Goal: Information Seeking & Learning: Get advice/opinions

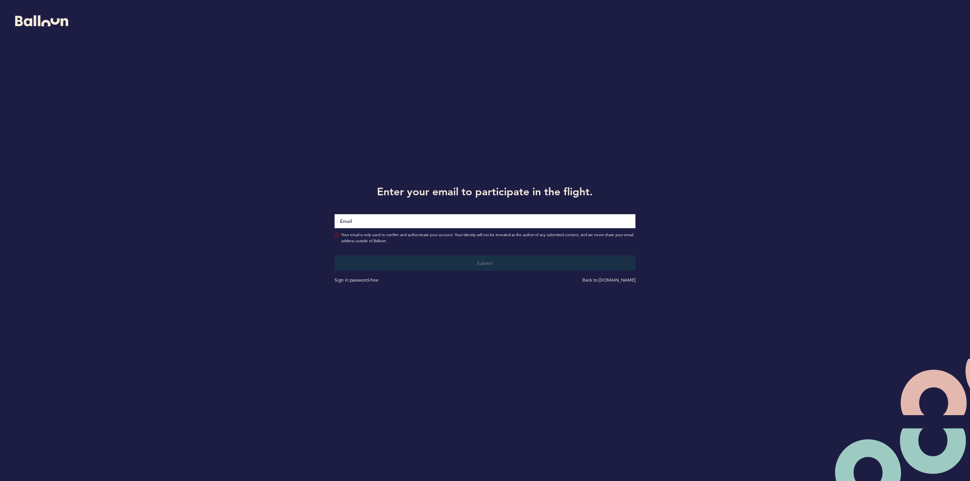
click at [358, 223] on input "Email" at bounding box center [484, 221] width 300 height 14
type input "[EMAIL_ADDRESS][DOMAIN_NAME]"
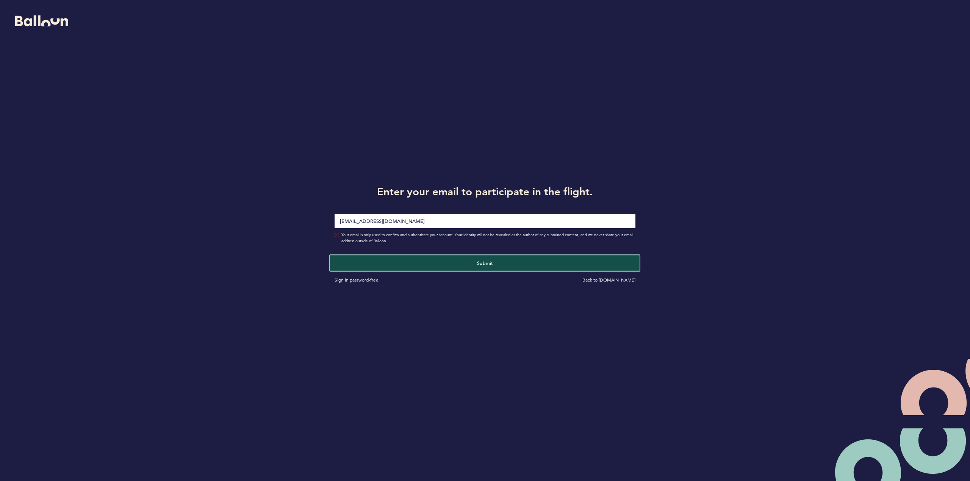
click at [481, 262] on span "Submit" at bounding box center [485, 263] width 16 height 6
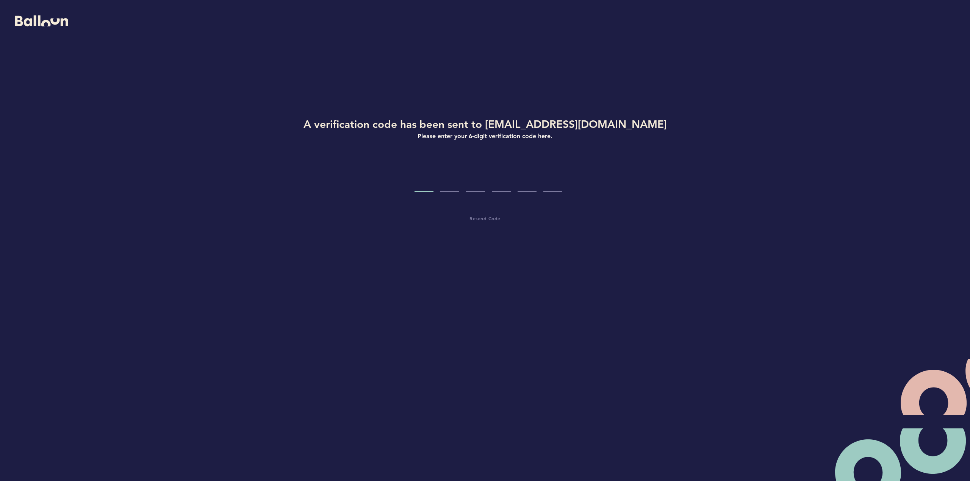
click at [423, 185] on input "Code digit 1" at bounding box center [423, 178] width 19 height 28
click at [429, 181] on input "Code digit 1" at bounding box center [423, 178] width 19 height 28
paste input "9"
type input "9"
type input "2"
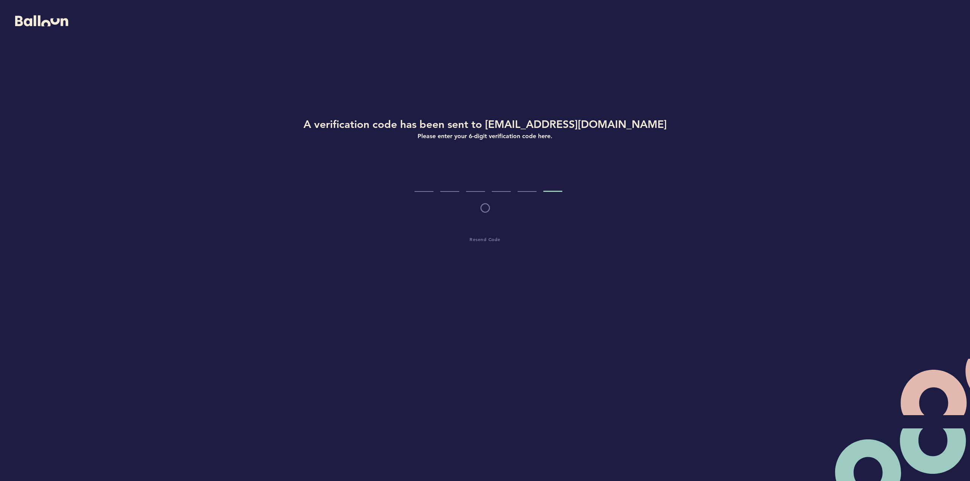
type input "9"
type input "6"
type input "2"
type input "0"
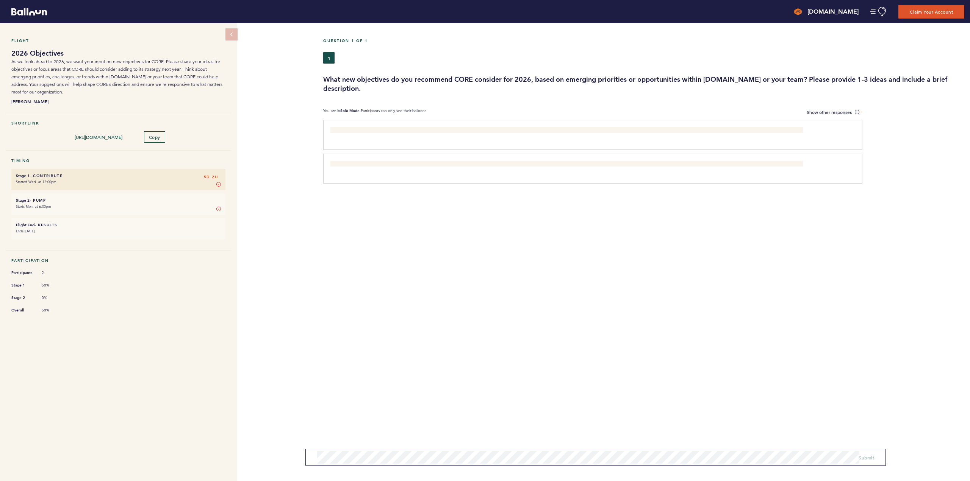
click at [432, 81] on h3 "What new objectives do you recommend CORE consider for 2026, based on emerging …" at bounding box center [643, 84] width 641 height 18
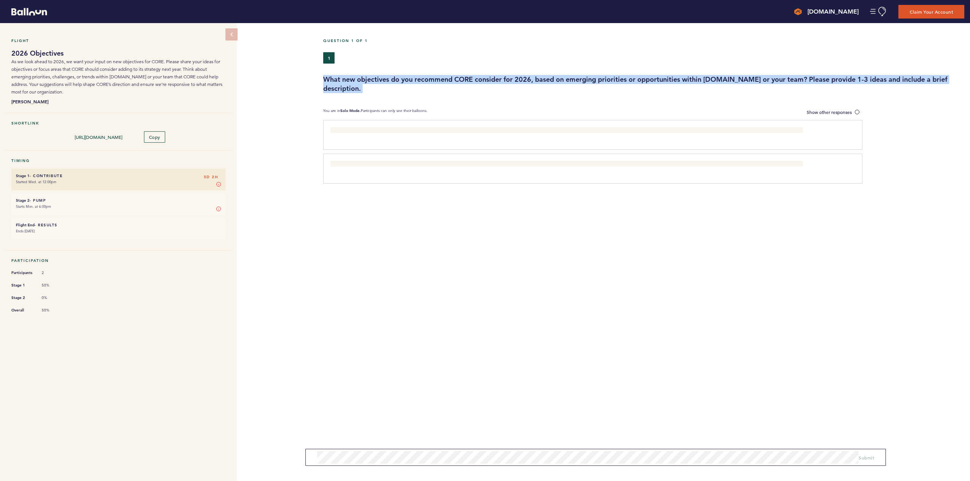
click at [432, 81] on h3 "What new objectives do you recommend CORE consider for 2026, based on emerging …" at bounding box center [643, 84] width 641 height 18
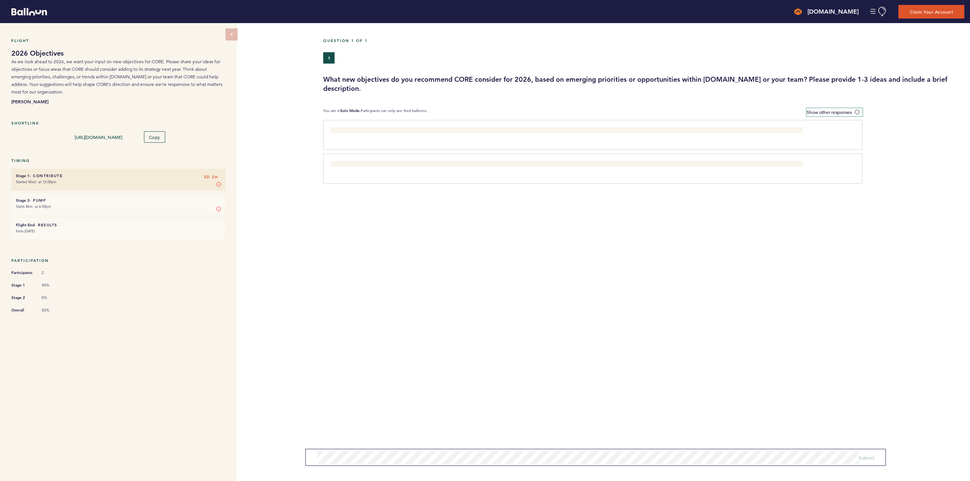
click at [846, 108] on label "Show other responses" at bounding box center [834, 112] width 56 height 8
click at [0, 0] on input "Show other responses" at bounding box center [0, 0] width 0 height 0
click at [402, 75] on h3 "What new objectives do you recommend CORE consider for 2026, based on emerging …" at bounding box center [643, 84] width 641 height 18
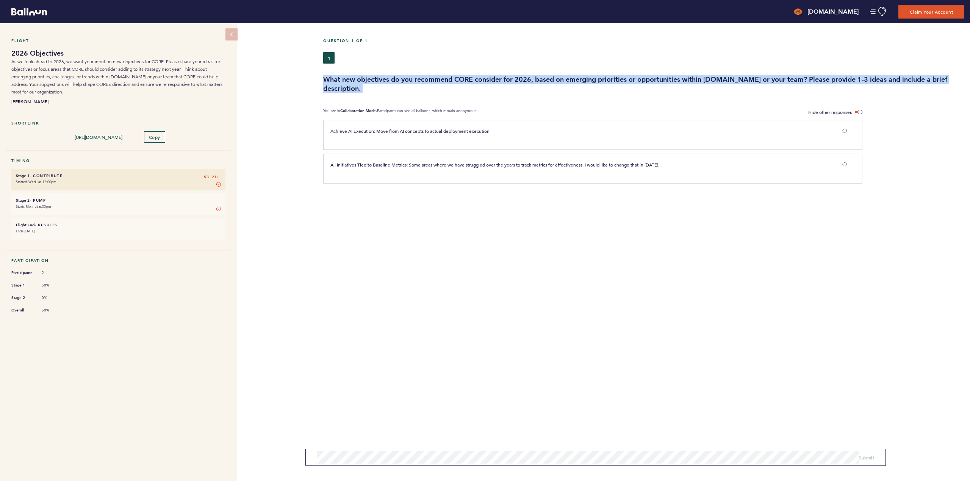
click at [402, 75] on h3 "What new objectives do you recommend CORE consider for 2026, based on emerging …" at bounding box center [643, 84] width 641 height 18
copy h3 "What new objectives do you recommend CORE consider for 2026, based on emerging …"
